Goal: Task Accomplishment & Management: Manage account settings

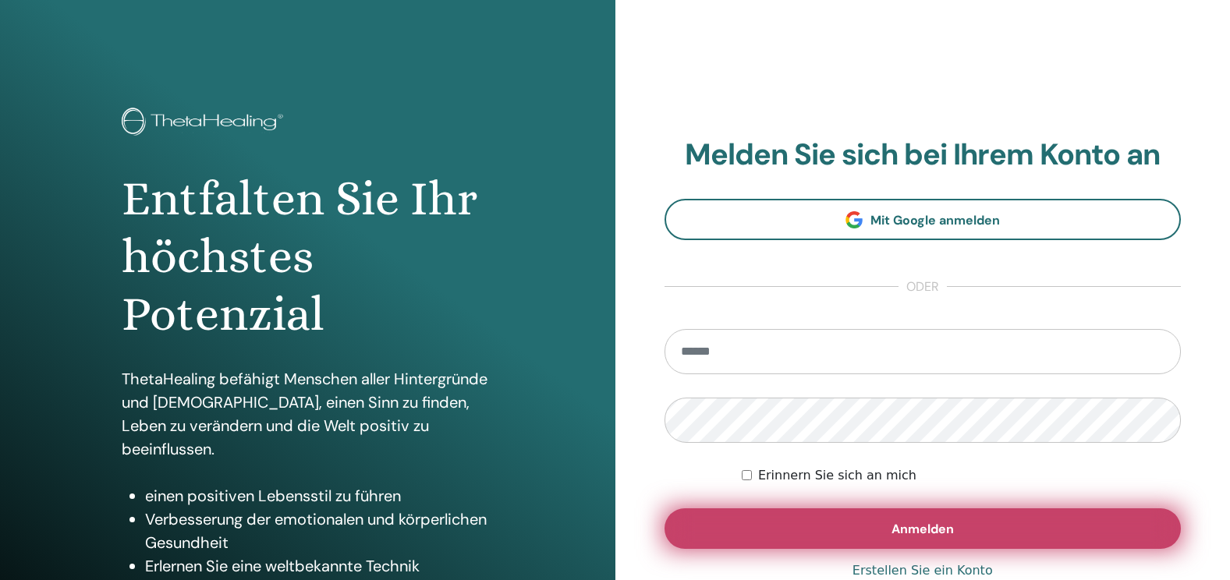
type input "**********"
click at [908, 525] on span "Anmelden" at bounding box center [923, 529] width 62 height 16
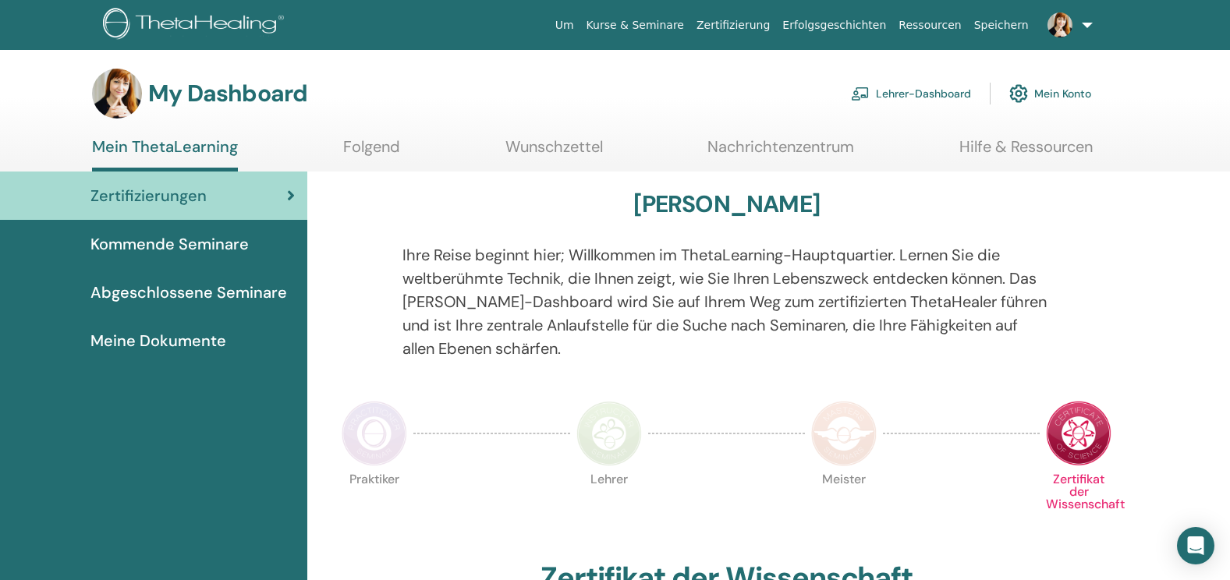
click at [896, 90] on link "Lehrer-Dashboard" at bounding box center [911, 93] width 120 height 34
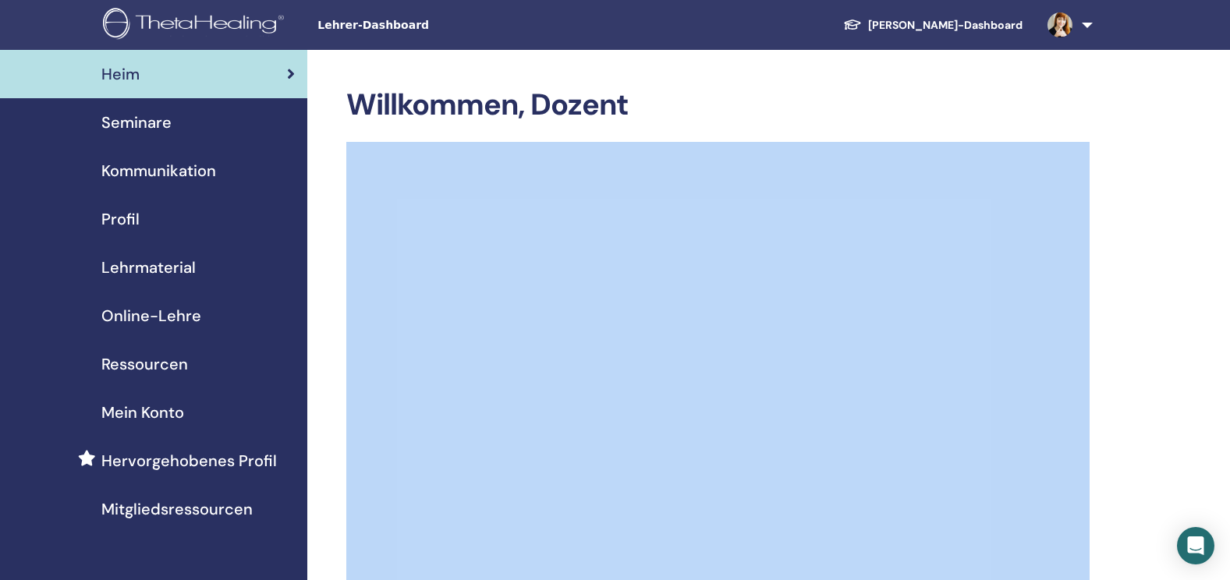
drag, startPoint x: 1221, startPoint y: 111, endPoint x: 1244, endPoint y: 252, distance: 143.0
click at [1229, 252] on html "Lehrer-Dashboard Schüler-Dashboard JG Jana Glückstadt Mein ThetaLearning Meine …" at bounding box center [615, 290] width 1230 height 580
click at [133, 122] on span "Seminare" at bounding box center [136, 122] width 70 height 23
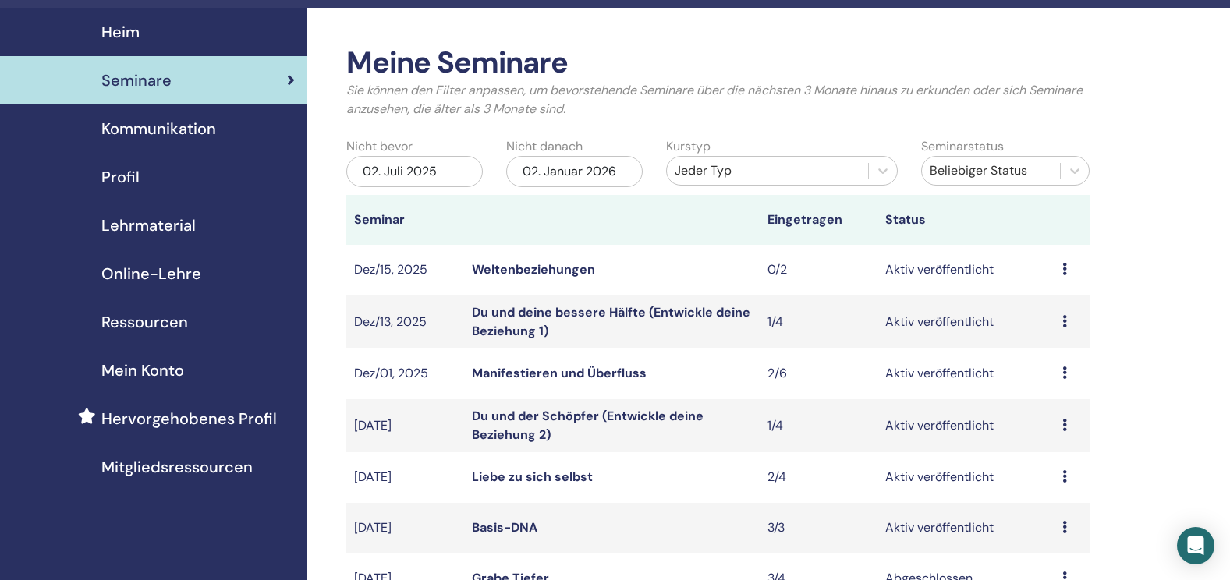
scroll to position [45, 0]
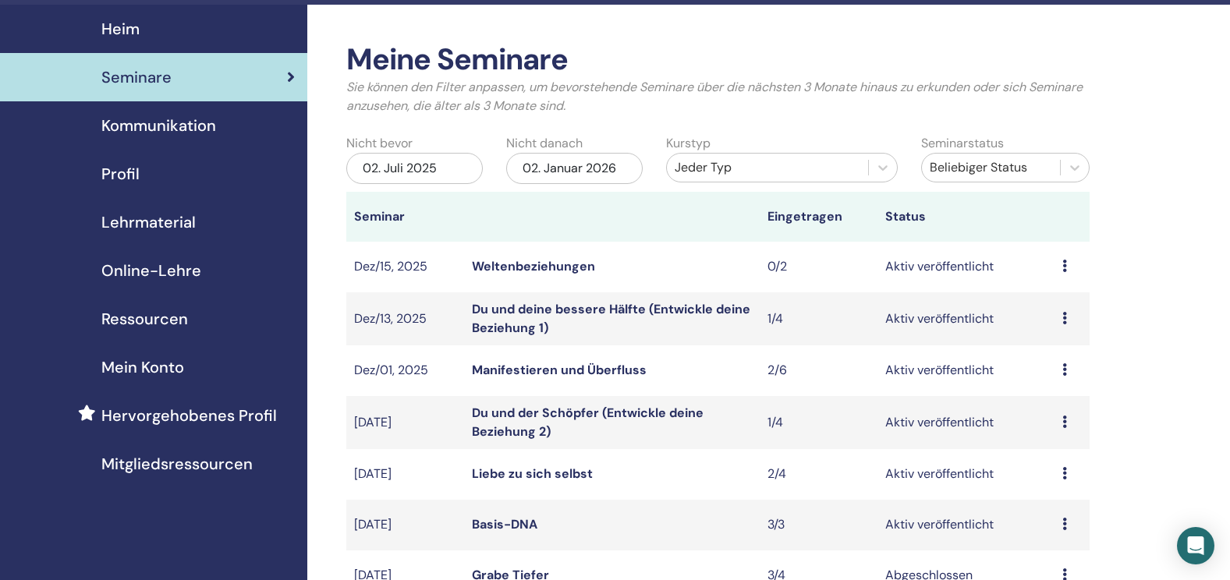
click at [1065, 317] on icon at bounding box center [1065, 318] width 5 height 12
click at [1053, 332] on link "Vorschau" at bounding box center [1047, 329] width 54 height 16
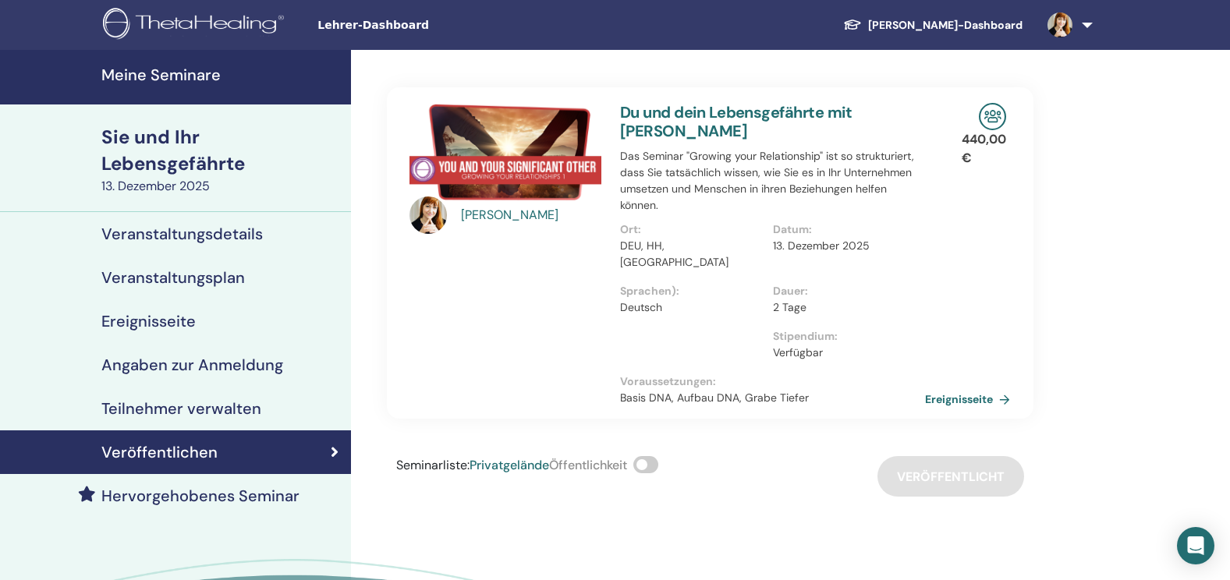
click at [1080, 27] on link at bounding box center [1067, 25] width 64 height 50
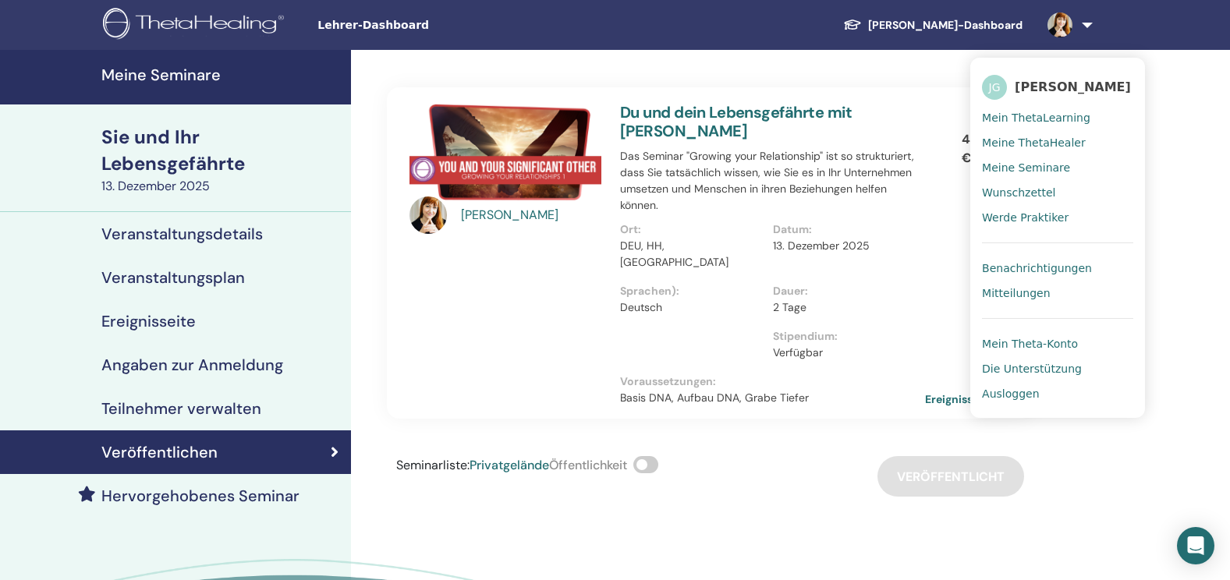
click at [1022, 394] on span "Ausloggen" at bounding box center [1010, 394] width 57 height 14
